Goal: Information Seeking & Learning: Check status

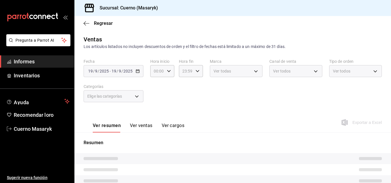
type input "04:00"
type input "c67b51a2-384c-483e-a5be-40afd3eac247,ec1a4520-4a99-4810-921e-4abf40ebc8c6,cd2d5…"
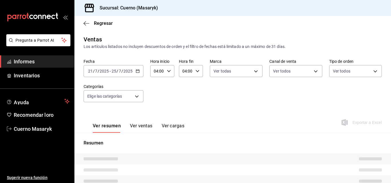
type input "4ea0d660-02b3-4785-bb88-48b5ef6e196c"
type input "PARROT,UBER_EATS,RAPPI,DIDI_FOOD,ONLINE"
type input "d8208262-291b-4595-bbfa-ed1e8660efdb,73ecdc8a-b505-4242-b24a-d5f1595b9b0a,EXTER…"
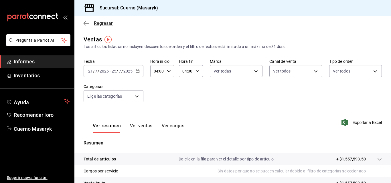
click at [88, 23] on icon "button" at bounding box center [86, 23] width 6 height 0
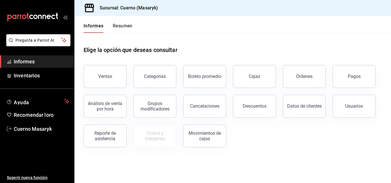
click at [194, 165] on main "Elige la opción que deseas consultar Ventas Categorías Boleto promedio Cajas Ór…" at bounding box center [232, 108] width 316 height 150
click at [113, 81] on button "Ventas" at bounding box center [104, 76] width 43 height 23
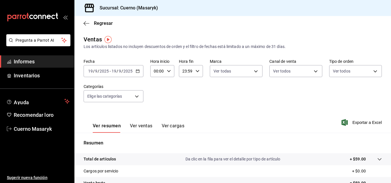
click at [137, 71] on icon "button" at bounding box center [138, 71] width 4 height 4
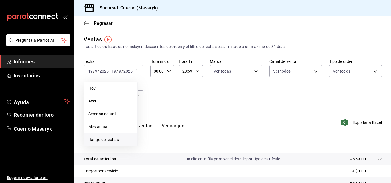
click at [105, 139] on font "Rango de fechas" at bounding box center [103, 140] width 30 height 5
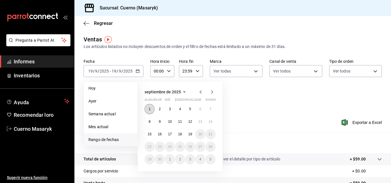
click at [150, 107] on button "1" at bounding box center [149, 109] width 10 height 10
click at [192, 136] on font "19" at bounding box center [190, 134] width 4 height 4
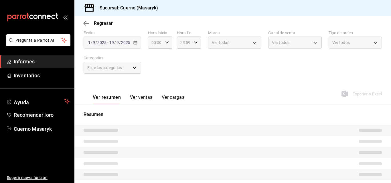
scroll to position [57, 0]
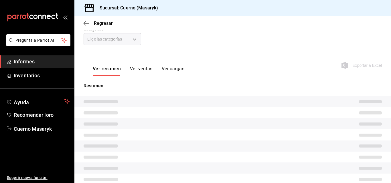
click at [165, 152] on tr at bounding box center [232, 157] width 316 height 11
click at [86, 23] on icon "button" at bounding box center [86, 23] width 6 height 0
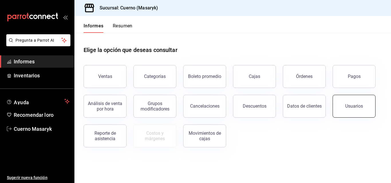
click at [194, 110] on button "Usuarios" at bounding box center [353, 106] width 43 height 23
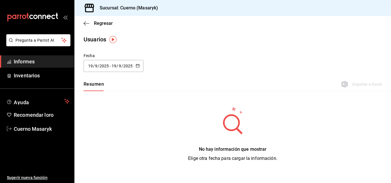
click at [109, 65] on div "[DATE] [DATE]" at bounding box center [98, 66] width 22 height 5
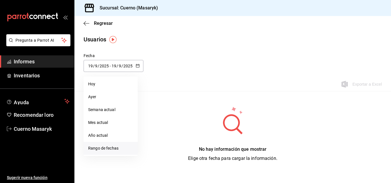
click at [97, 150] on font "Rango de fechas" at bounding box center [103, 148] width 30 height 5
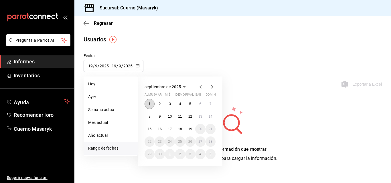
click at [152, 103] on button "1" at bounding box center [149, 104] width 10 height 10
click at [191, 127] on button "19" at bounding box center [190, 129] width 10 height 10
type input "[DATE]"
type input "1"
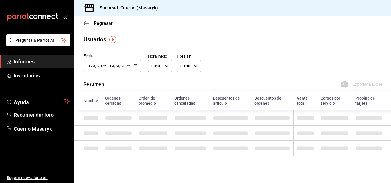
click at [166, 64] on icon "button" at bounding box center [167, 66] width 4 height 4
click at [154, 105] on button "02" at bounding box center [154, 107] width 10 height 11
type input "02:00"
click at [160, 107] on div "02" at bounding box center [166, 108] width 12 height 14
click at [151, 108] on button "02" at bounding box center [154, 107] width 10 height 11
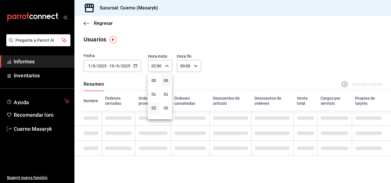
click at [151, 108] on button "02" at bounding box center [154, 107] width 10 height 11
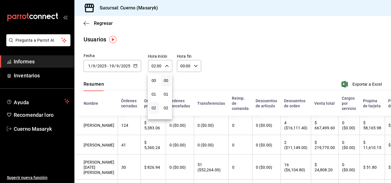
drag, startPoint x: 194, startPoint y: 60, endPoint x: 194, endPoint y: 65, distance: 4.3
click at [194, 61] on div at bounding box center [195, 91] width 391 height 183
click at [194, 66] on icon "button" at bounding box center [196, 66] width 4 height 4
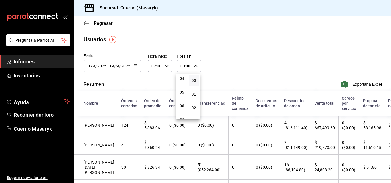
scroll to position [57, 0]
click at [184, 81] on button "04" at bounding box center [182, 78] width 10 height 11
type input "04:00"
drag, startPoint x: 389, startPoint y: 58, endPoint x: 389, endPoint y: 62, distance: 4.4
click at [194, 62] on div at bounding box center [195, 91] width 391 height 183
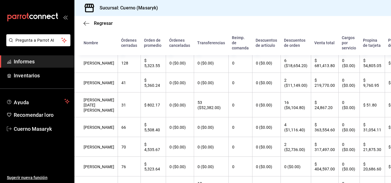
scroll to position [60, 0]
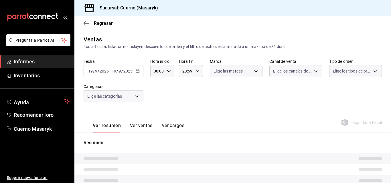
type input "04:00"
type input "c67b51a2-384c-483e-a5be-40afd3eac247,ec1a4520-4a99-4810-921e-4abf40ebc8c6,cd2d5…"
type input "4ea0d660-02b3-4785-bb88-48b5ef6e196c"
type input "PARROT,UBER_EATS,RAPPI,DIDI_FOOD,ONLINE"
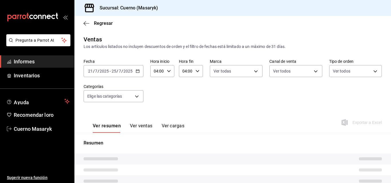
type input "d8208262-291b-4595-bbfa-ed1e8660efdb,73ecdc8a-b505-4242-b24a-d5f1595b9b0a,EXTER…"
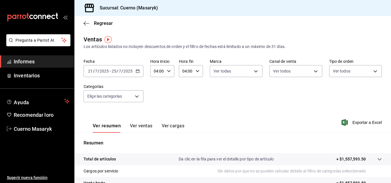
drag, startPoint x: 386, startPoint y: 0, endPoint x: 250, endPoint y: 27, distance: 138.4
click at [250, 27] on div "Regresar" at bounding box center [232, 23] width 316 height 15
click at [85, 24] on icon "button" at bounding box center [86, 23] width 6 height 5
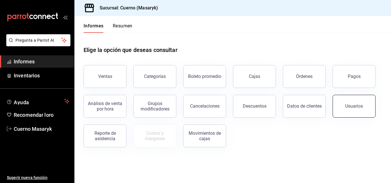
click at [353, 112] on button "Usuarios" at bounding box center [353, 106] width 43 height 23
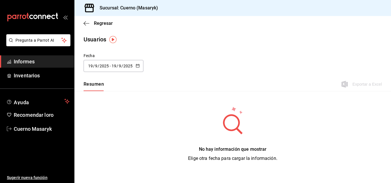
click at [144, 69] on div "Fecha 2025-09-19 19 / 9 / 2025 - 2025-09-19 19 / 9 / 2025" at bounding box center [232, 66] width 316 height 26
click at [136, 69] on div "2025-09-19 19 / 9 / 2025 - 2025-09-19 19 / 9 / 2025" at bounding box center [113, 66] width 60 height 12
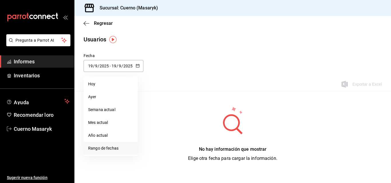
click at [100, 148] on font "Rango de fechas" at bounding box center [103, 148] width 30 height 5
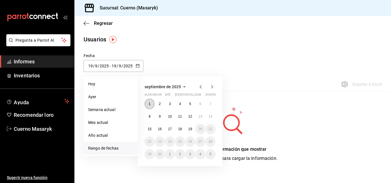
click at [150, 104] on font "1" at bounding box center [149, 104] width 2 height 4
click at [194, 131] on button "19" at bounding box center [190, 129] width 10 height 10
type input "[DATE]"
type input "1"
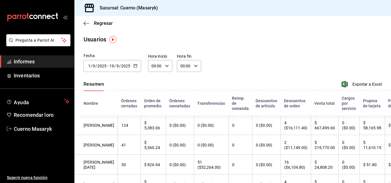
click at [166, 67] on icon "button" at bounding box center [167, 66] width 4 height 4
click at [157, 108] on button "02" at bounding box center [154, 107] width 10 height 11
type input "02:00"
click at [192, 67] on div at bounding box center [195, 91] width 391 height 183
click at [194, 65] on \(Stroke\) "button" at bounding box center [195, 66] width 3 height 2
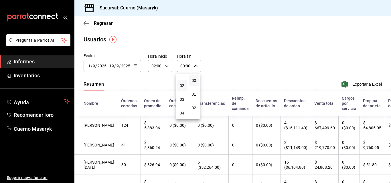
scroll to position [29, 0]
click at [186, 106] on button "04" at bounding box center [182, 106] width 10 height 11
type input "04:00"
click at [164, 89] on div at bounding box center [195, 91] width 391 height 183
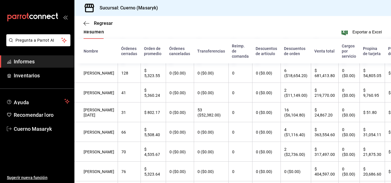
scroll to position [46, 0]
